Goal: Task Accomplishment & Management: Use online tool/utility

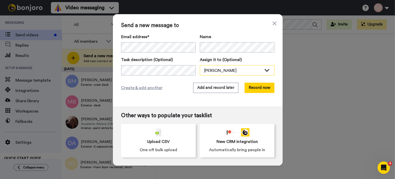
click at [223, 69] on div "[PERSON_NAME]" at bounding box center [233, 70] width 58 height 6
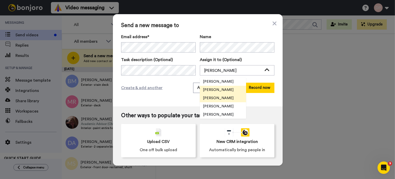
click at [220, 101] on li "[PERSON_NAME]" at bounding box center [223, 98] width 46 height 8
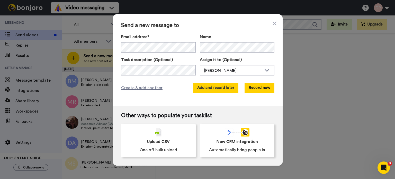
click at [207, 86] on button "Add and record later" at bounding box center [215, 88] width 45 height 10
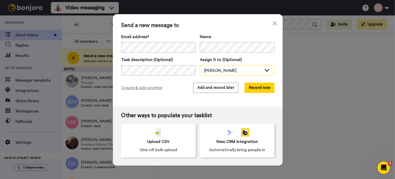
click at [226, 71] on div "[PERSON_NAME]" at bounding box center [233, 70] width 58 height 6
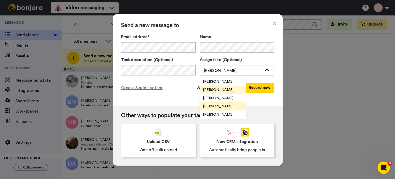
click at [222, 107] on span "[PERSON_NAME]" at bounding box center [218, 106] width 37 height 5
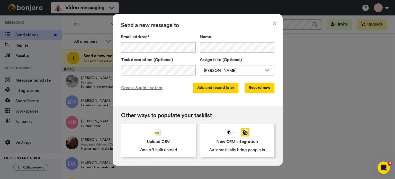
click at [212, 89] on button "Add and record later" at bounding box center [215, 88] width 45 height 10
